Goal: Transaction & Acquisition: Purchase product/service

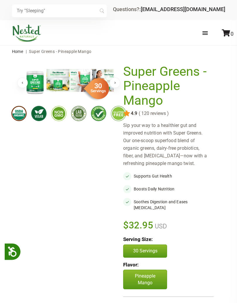
click at [233, 2] on div "× Recommended Products Previous 150 4.9 ( 150 reviews ) LUNA Gentle Sleep Suppl…" at bounding box center [118, 10] width 237 height 20
click at [233, 8] on div "× Recommended Products Previous 150 4.9 ( 150 reviews ) LUNA Gentle Sleep Suppl…" at bounding box center [118, 10] width 237 height 20
